Goal: Task Accomplishment & Management: Manage account settings

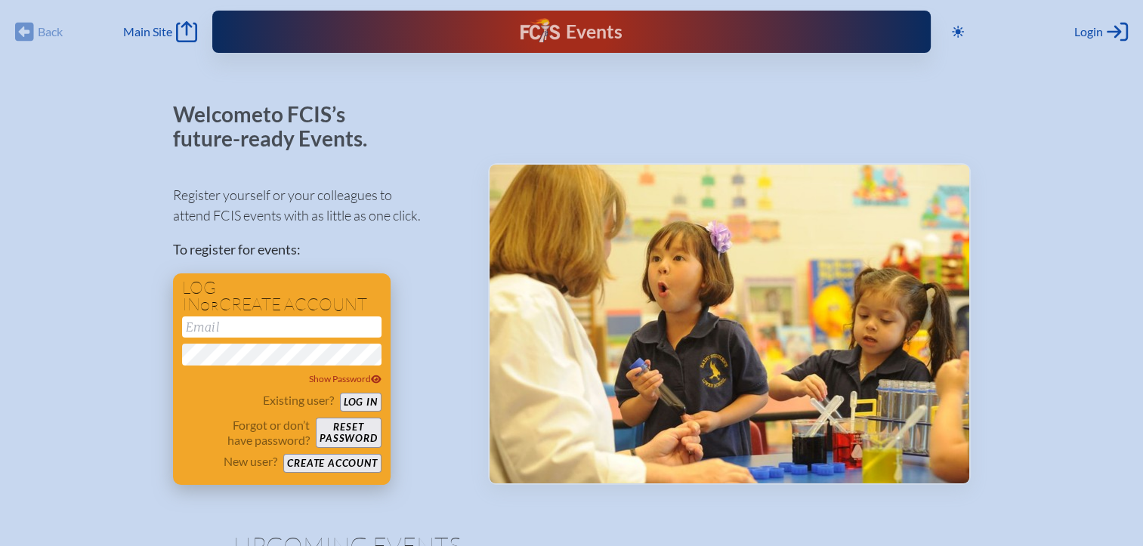
type input "[EMAIL_ADDRESS][DOMAIN_NAME]"
click at [360, 403] on button "Log in" at bounding box center [361, 402] width 42 height 19
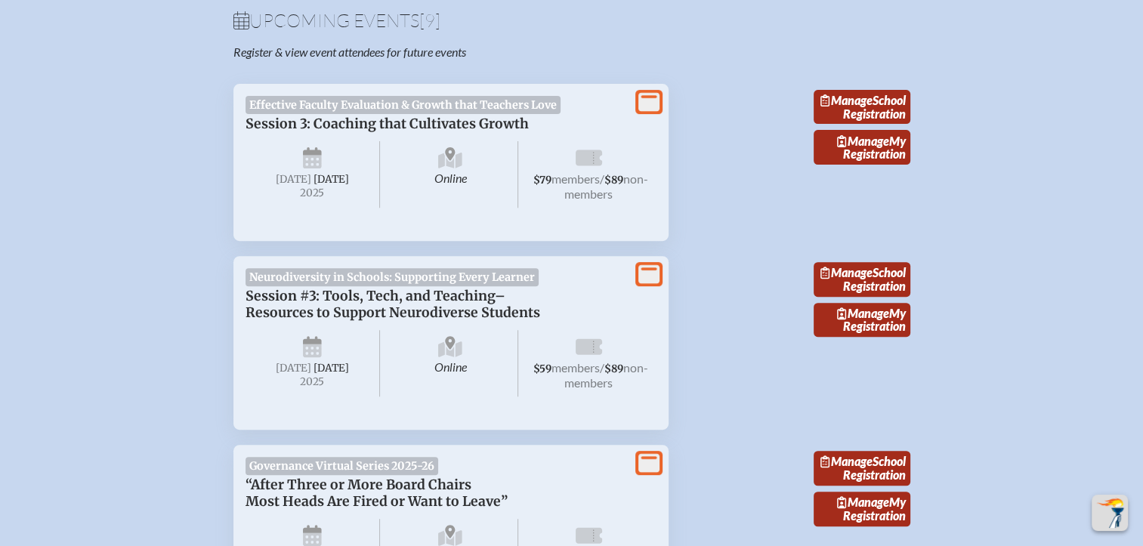
scroll to position [529, 0]
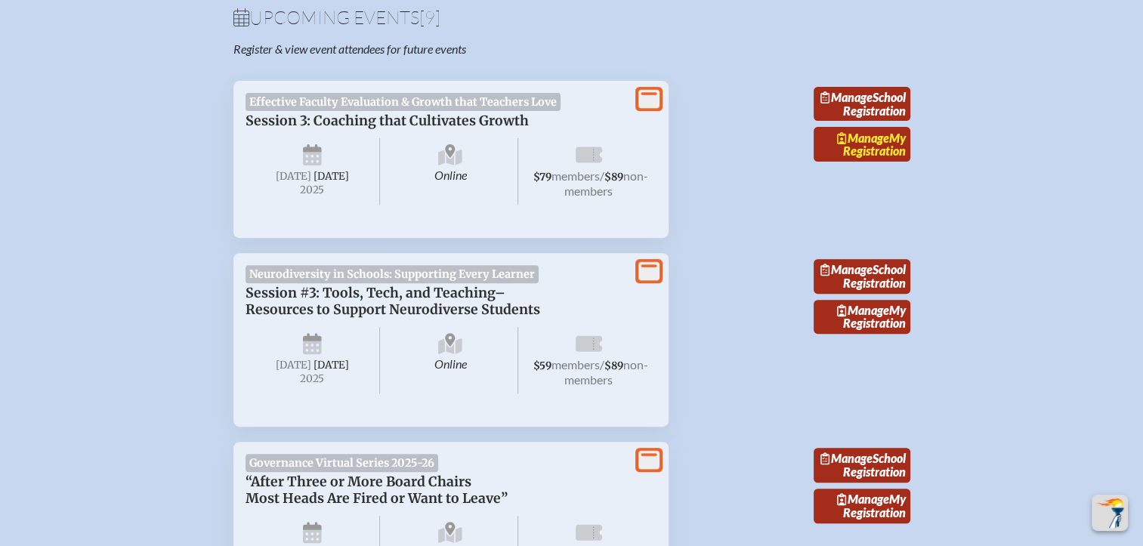
click at [878, 162] on link "Manage My Registration" at bounding box center [862, 144] width 97 height 35
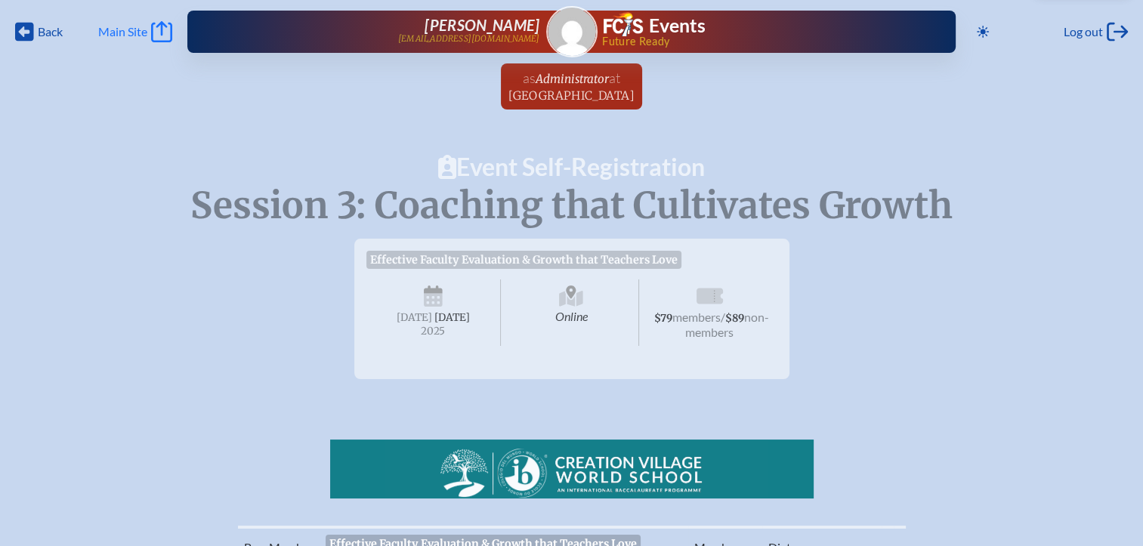
click at [139, 26] on span "Main Site" at bounding box center [122, 31] width 49 height 15
click at [45, 30] on span "Back" at bounding box center [50, 31] width 25 height 15
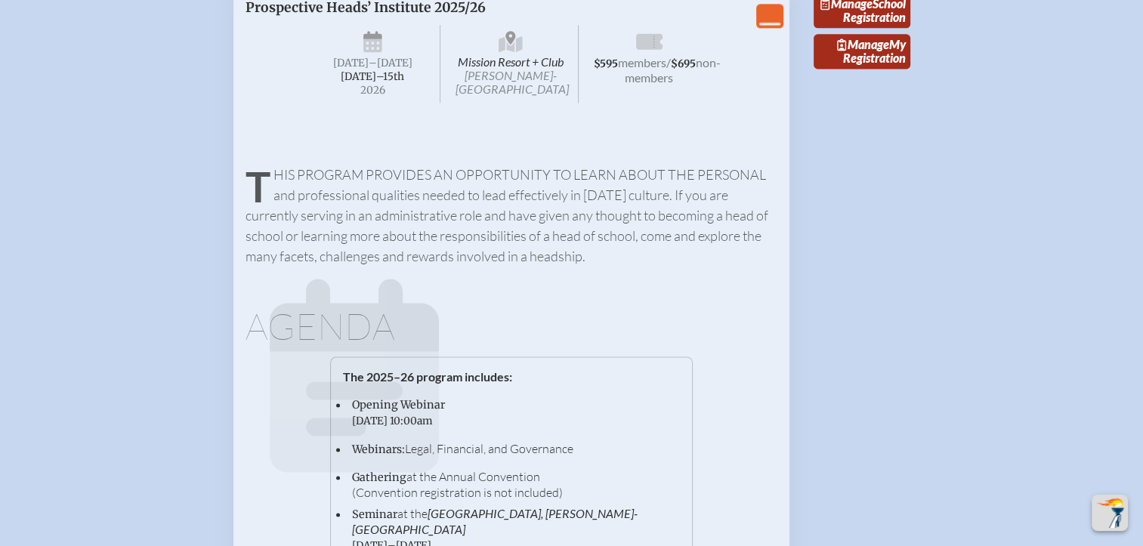
scroll to position [2078, 0]
click at [880, 49] on span "Manage" at bounding box center [863, 42] width 52 height 14
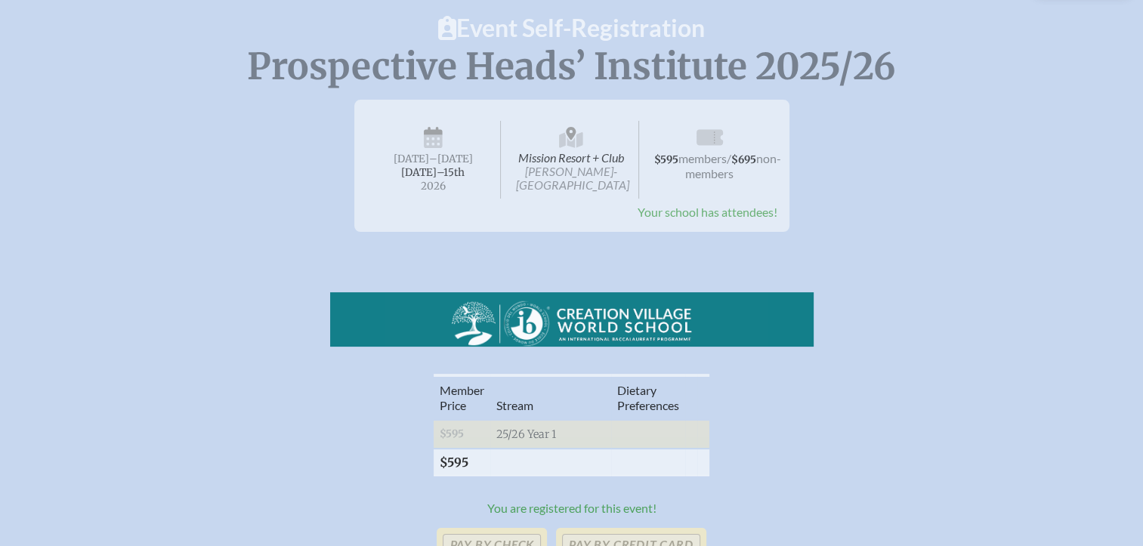
scroll to position [136, 0]
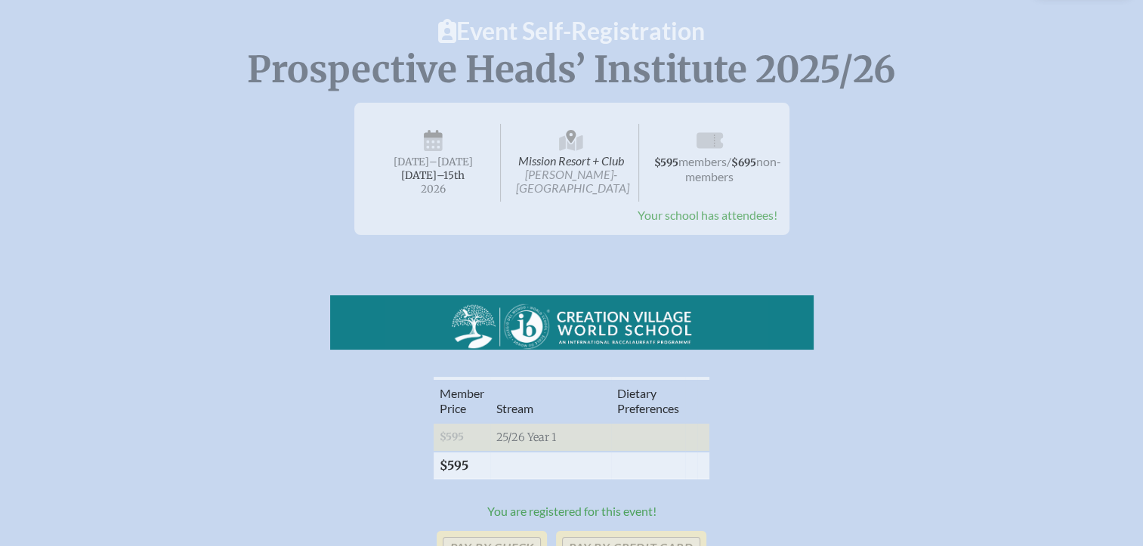
click at [666, 219] on span "Your school has attendees!" at bounding box center [708, 215] width 140 height 14
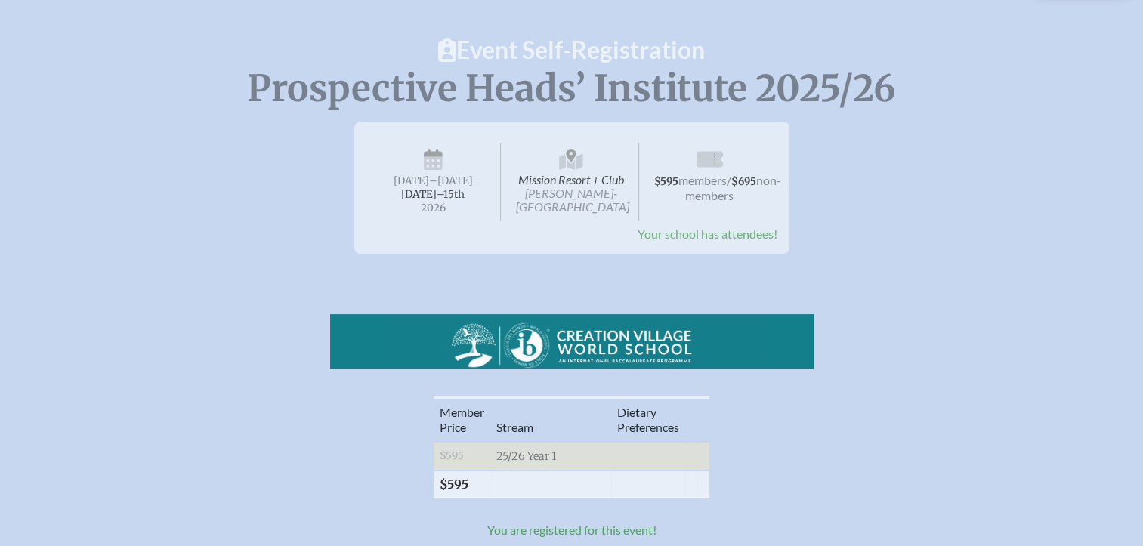
scroll to position [116, 0]
click at [877, 230] on div "Prospective Heads’ Institute 2025/26 Mission Resort + Club Howey-in-the-Hills W…" at bounding box center [571, 182] width 1095 height 144
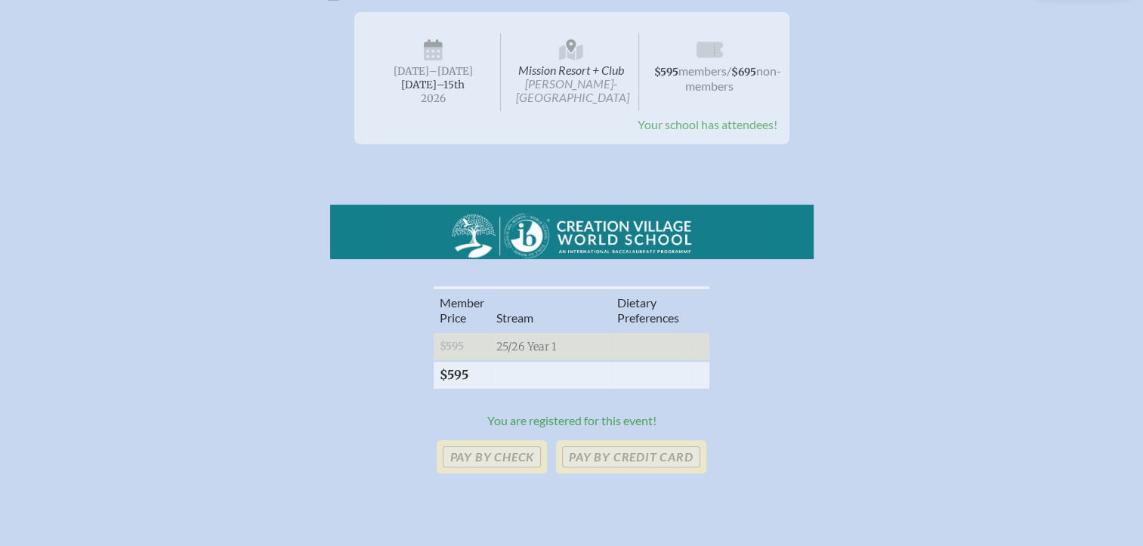
scroll to position [151, 0]
